Goal: Transaction & Acquisition: Purchase product/service

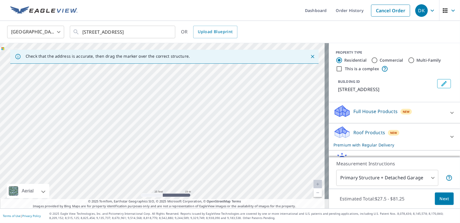
click at [440, 199] on span "Next" at bounding box center [445, 198] width 10 height 7
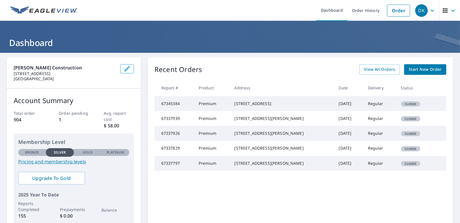
click at [403, 106] on span "Closed" at bounding box center [411, 104] width 18 height 4
click at [273, 104] on div "[STREET_ADDRESS]" at bounding box center [282, 104] width 95 height 6
click at [335, 106] on td "[DATE]" at bounding box center [349, 103] width 29 height 15
click at [413, 70] on span "Start New Order" at bounding box center [425, 69] width 33 height 7
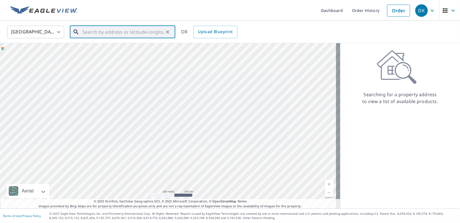
drag, startPoint x: 139, startPoint y: 31, endPoint x: 152, endPoint y: 33, distance: 13.9
click at [139, 33] on input "text" at bounding box center [122, 32] width 81 height 16
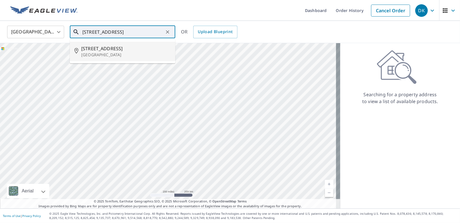
click at [101, 47] on span "[STREET_ADDRESS]" at bounding box center [126, 48] width 90 height 7
type input "[STREET_ADDRESS]"
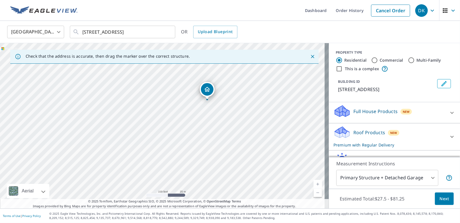
drag, startPoint x: 228, startPoint y: 124, endPoint x: 209, endPoint y: 92, distance: 37.4
click at [441, 199] on span "Next" at bounding box center [445, 198] width 10 height 7
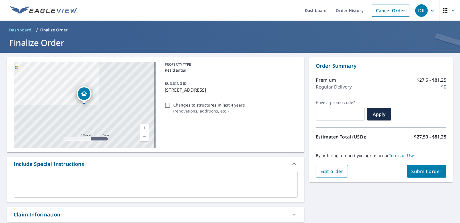
click at [423, 172] on span "Submit order" at bounding box center [427, 171] width 31 height 6
